Goal: Information Seeking & Learning: Learn about a topic

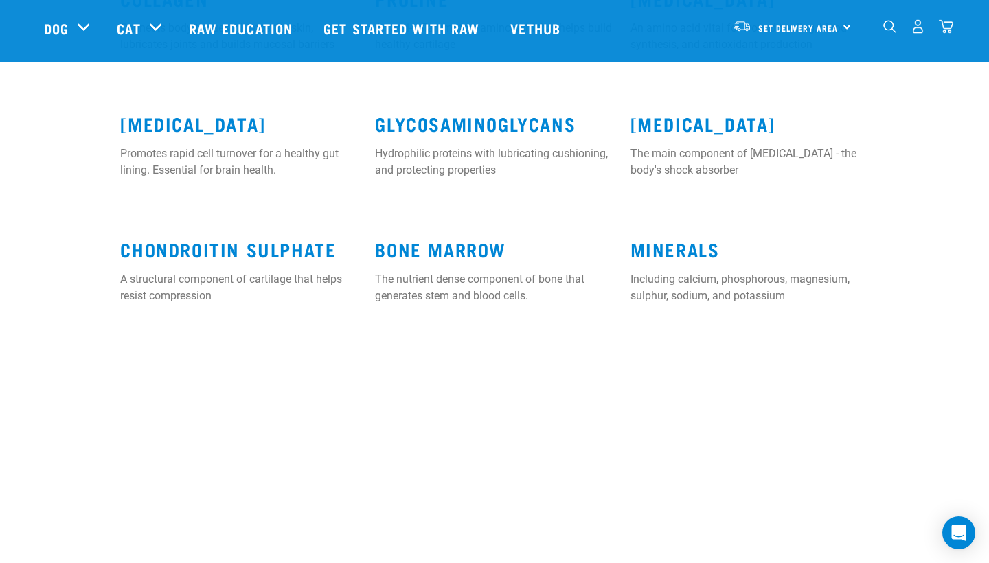
scroll to position [1436, 0]
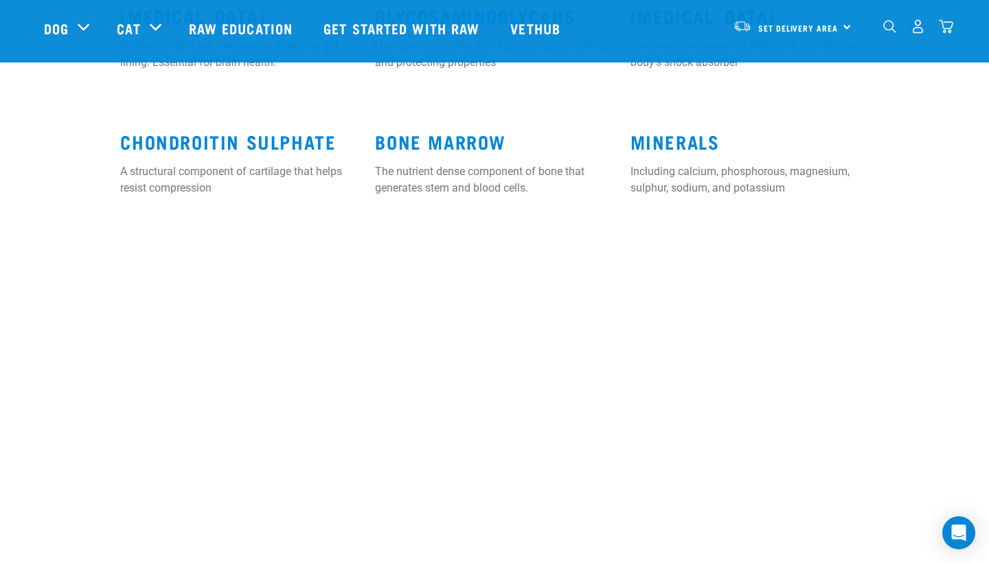
click at [691, 233] on div "Our Products Raw Education Your Stories FAQs Get started with Raw Our Stores De…" at bounding box center [494, 563] width 989 height 722
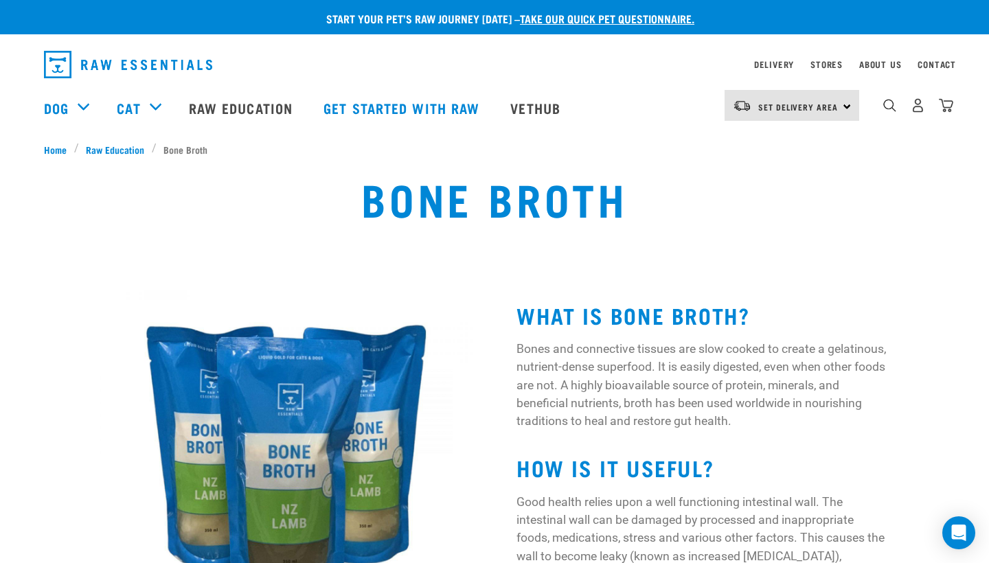
scroll to position [0, 0]
click at [548, 113] on link "Vethub" at bounding box center [536, 107] width 81 height 55
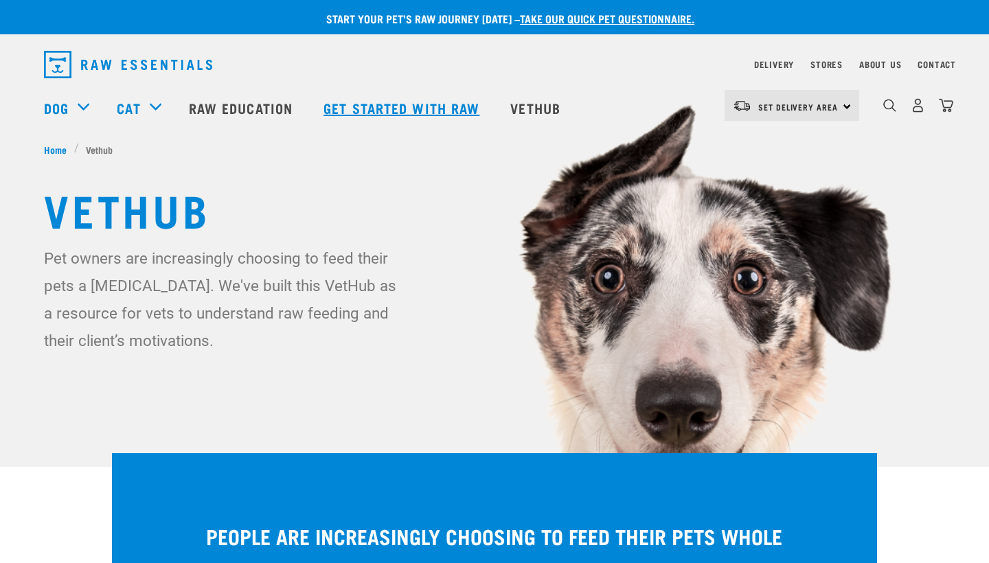
click at [443, 108] on link "Get started with Raw" at bounding box center [403, 107] width 187 height 55
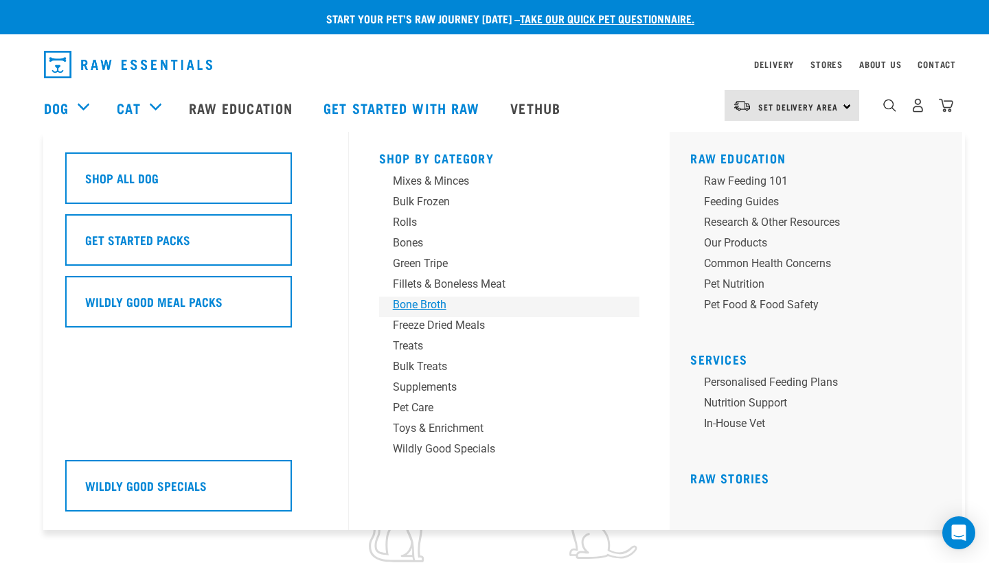
click at [416, 301] on div "Bone Broth" at bounding box center [500, 305] width 214 height 16
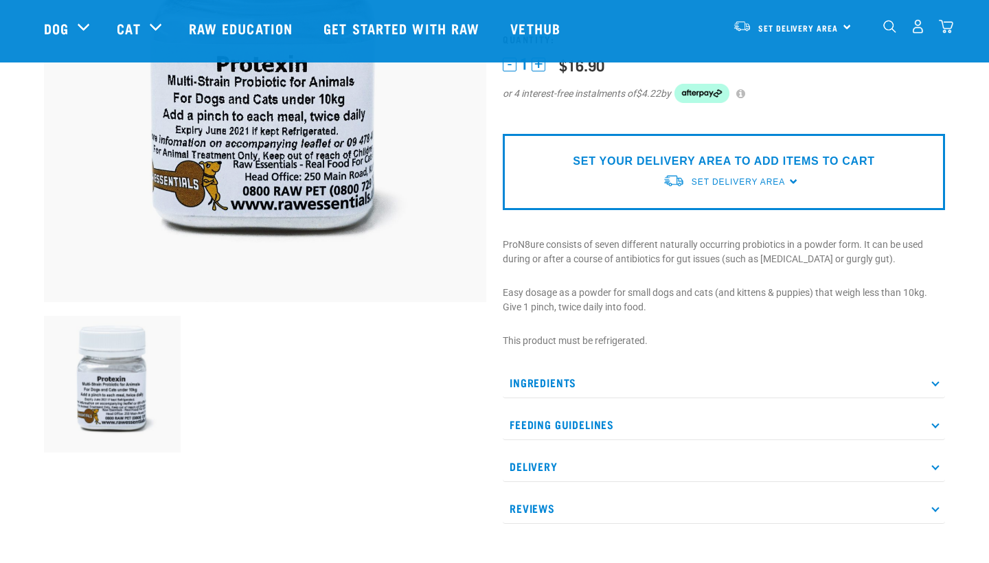
scroll to position [275, 0]
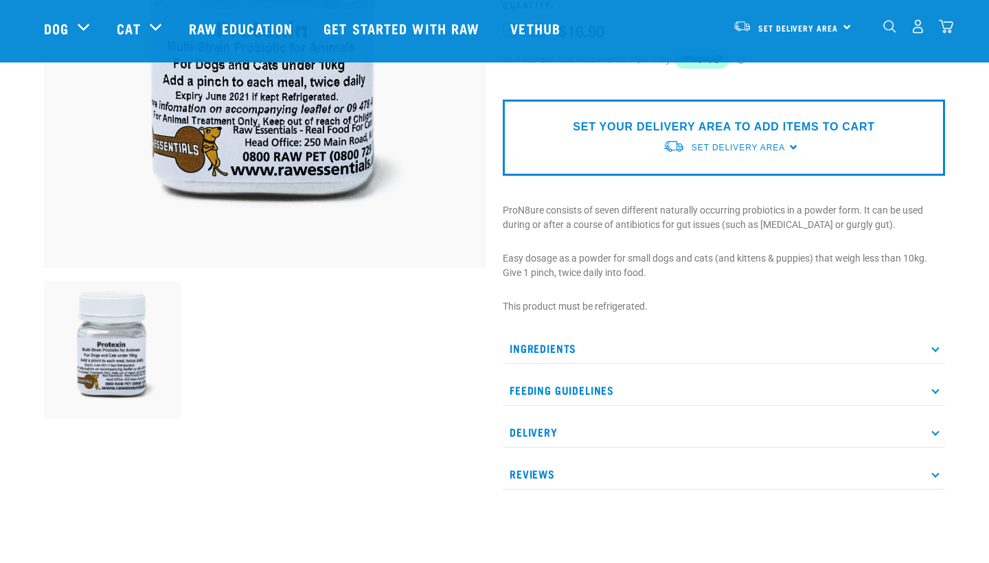
click at [535, 343] on p "Ingredients" at bounding box center [724, 348] width 442 height 31
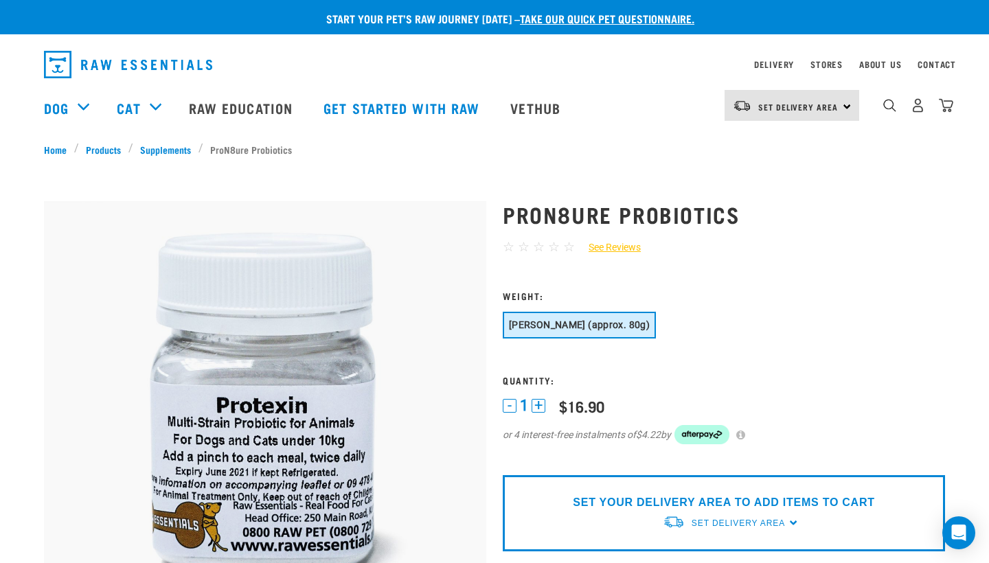
scroll to position [-1, 0]
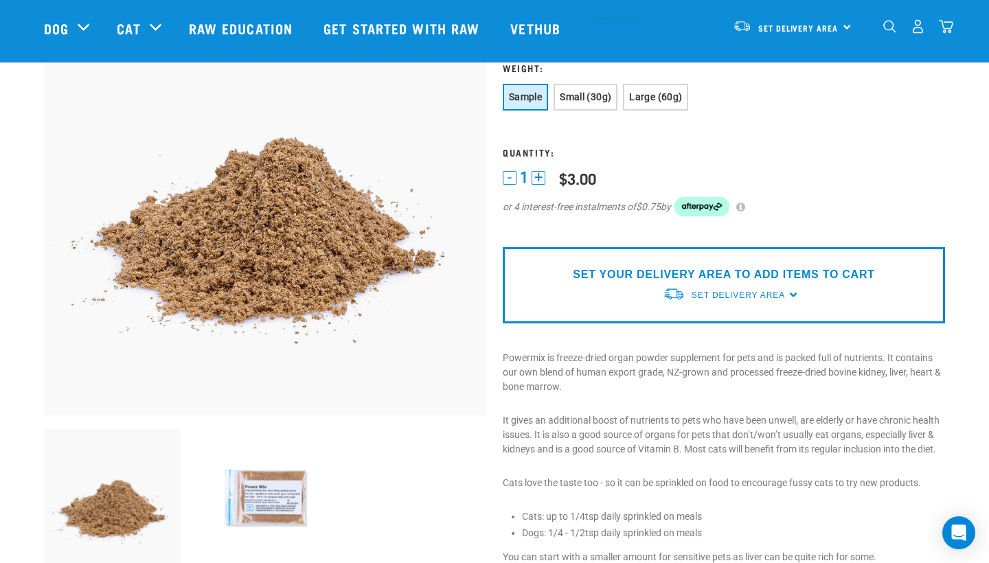
scroll to position [251, 0]
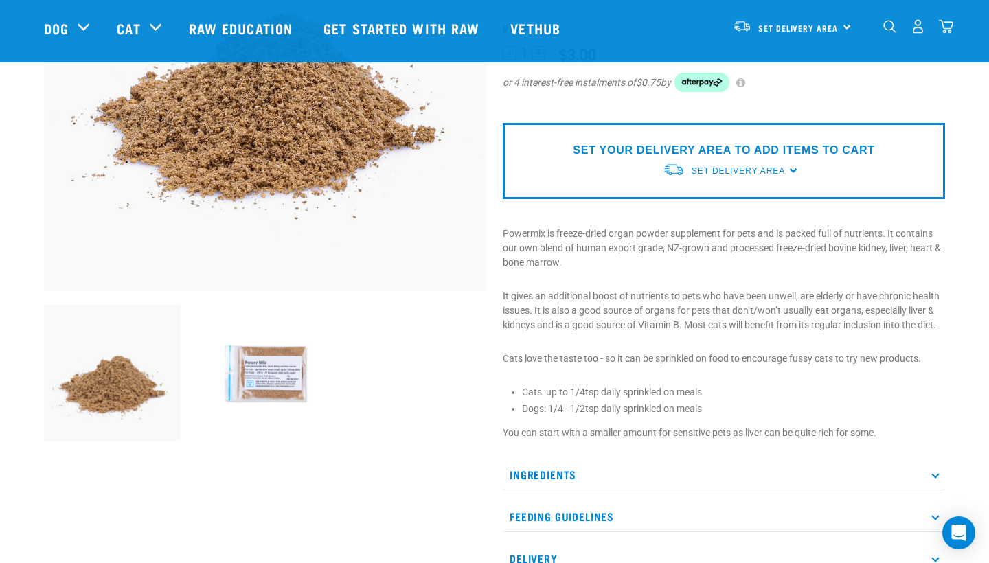
click at [265, 371] on img at bounding box center [265, 373] width 137 height 137
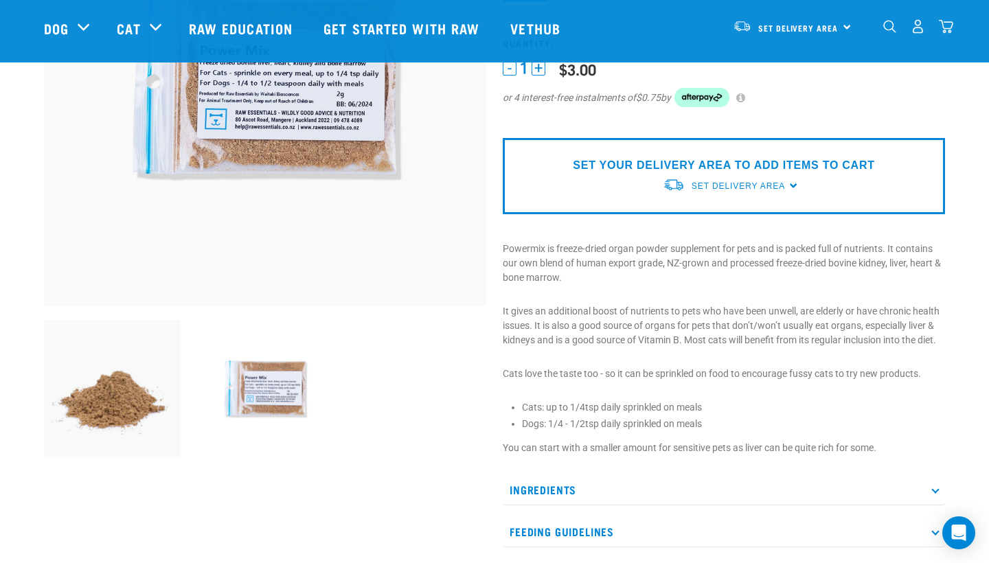
scroll to position [246, 0]
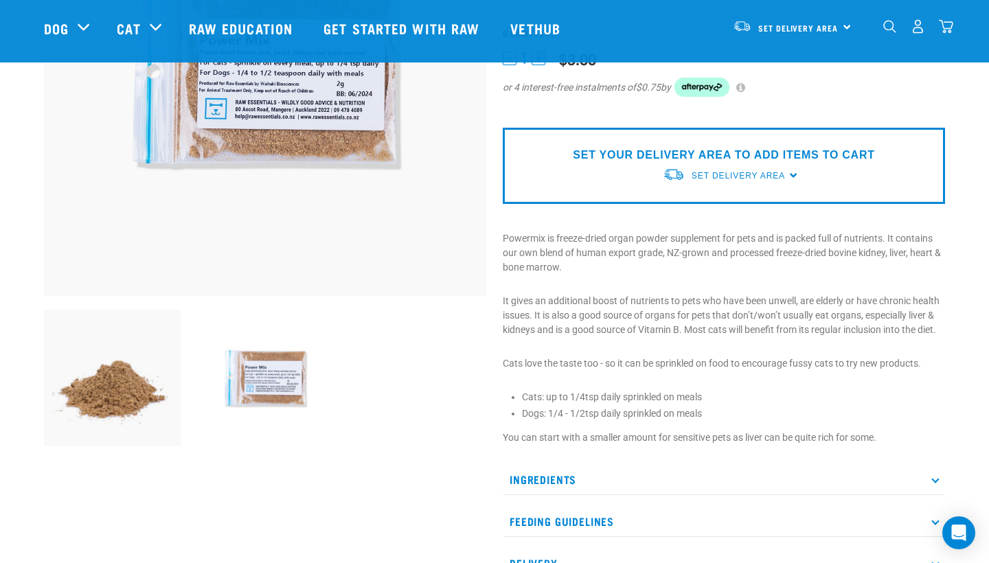
click at [545, 479] on p "Ingredients" at bounding box center [724, 479] width 442 height 31
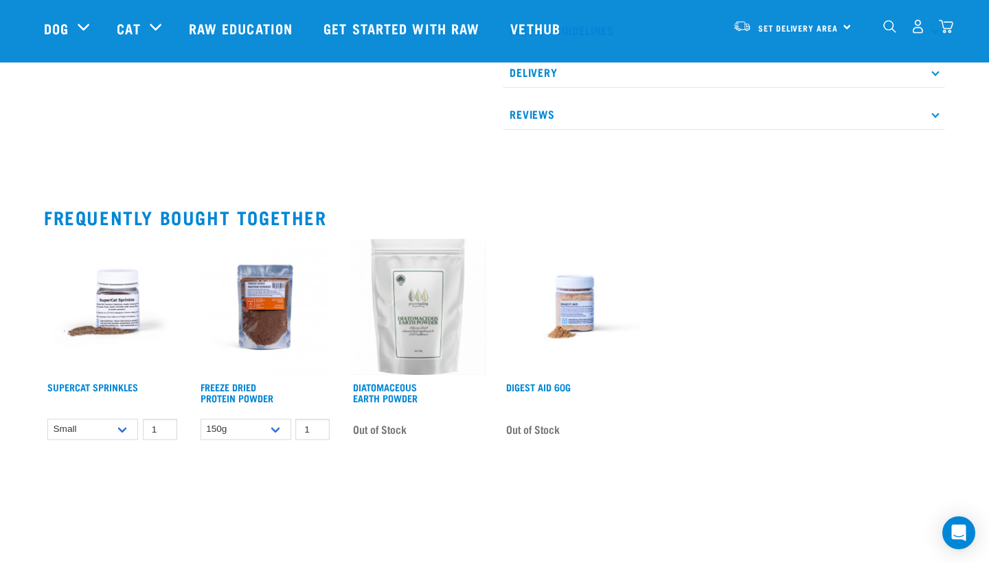
scroll to position [840, 0]
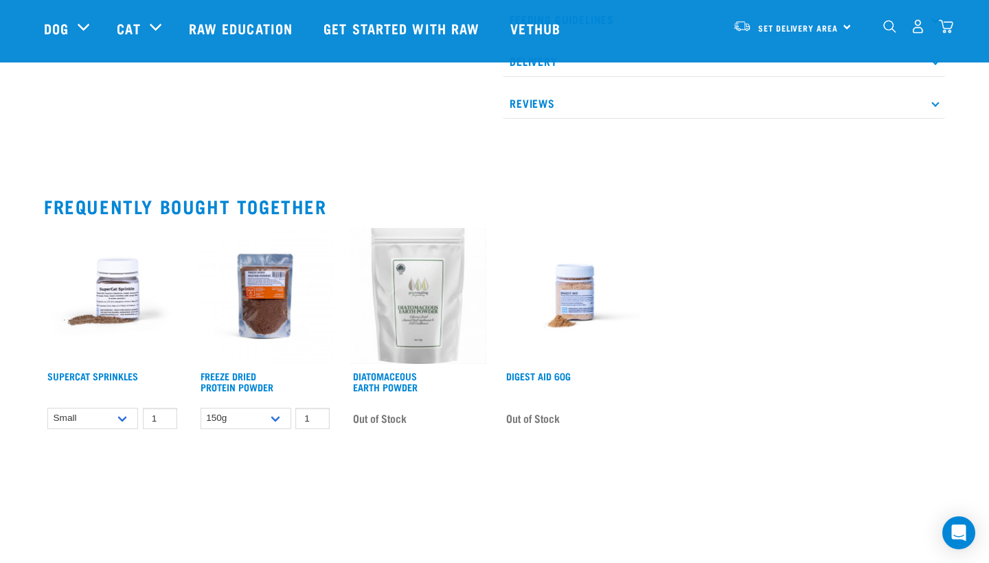
click at [266, 292] on img at bounding box center [265, 296] width 137 height 137
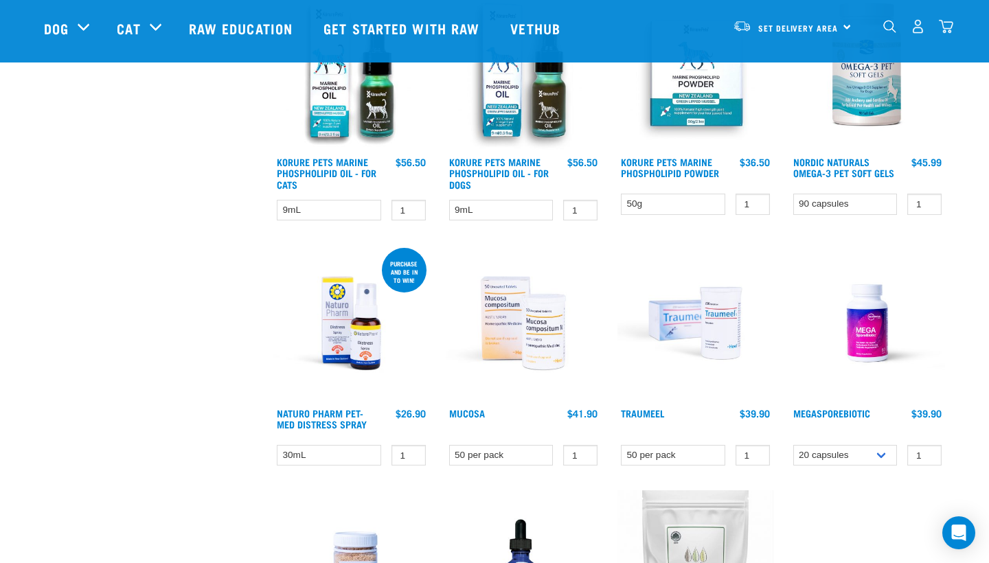
scroll to position [683, 0]
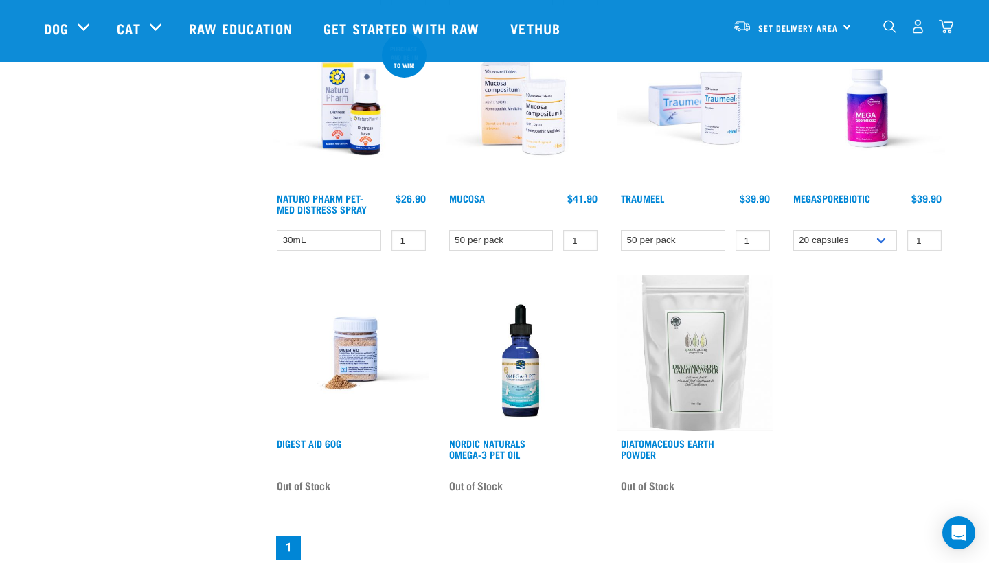
scroll to position [995, 0]
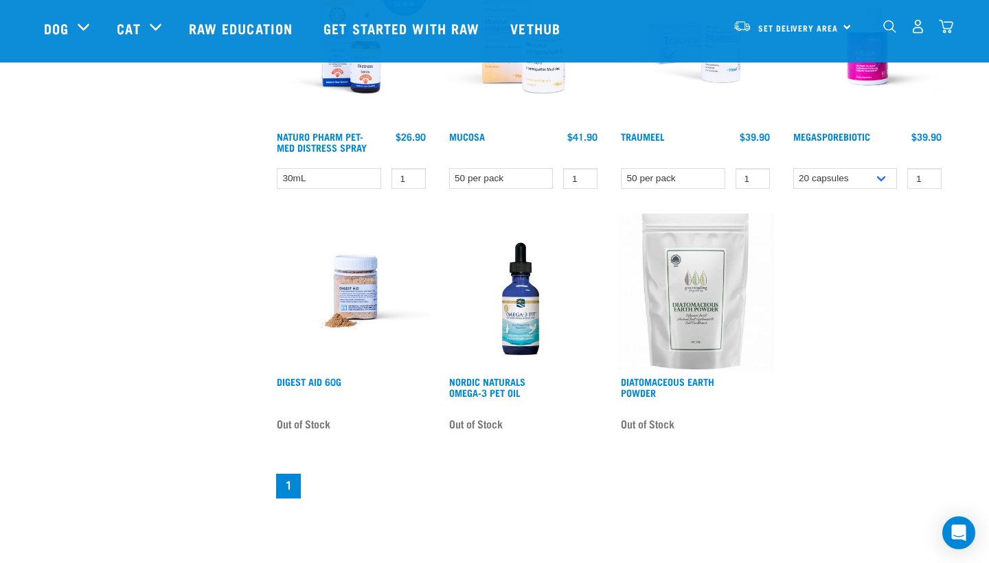
click at [362, 287] on img at bounding box center [351, 292] width 156 height 156
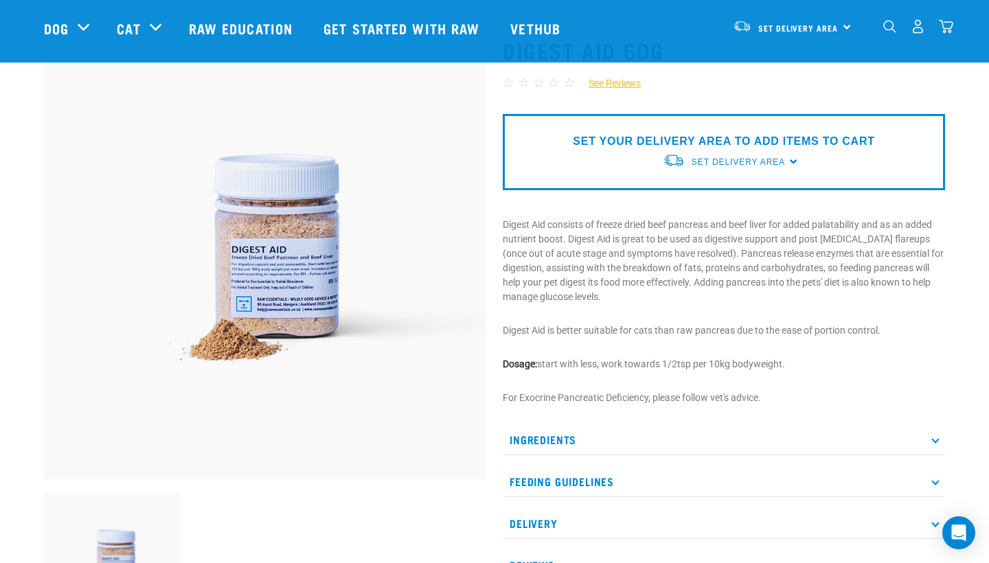
scroll to position [62, 0]
